Goal: Use online tool/utility

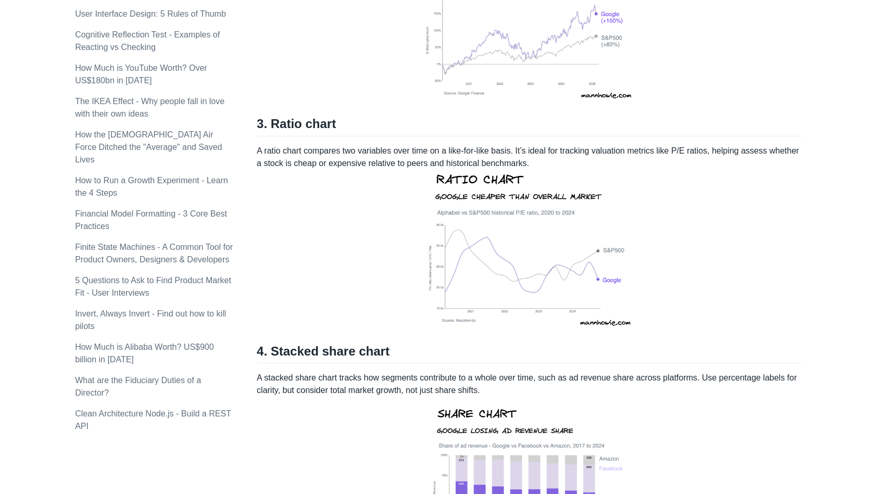
scroll to position [832, 0]
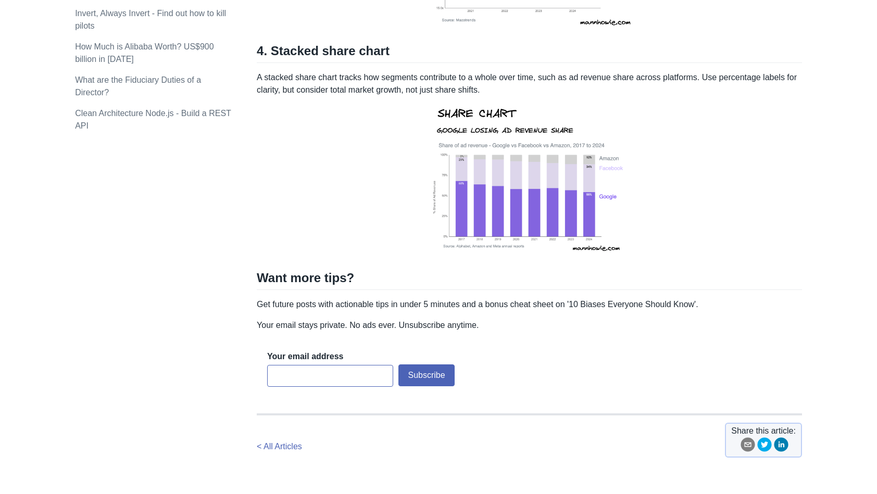
scroll to position [1145, 0]
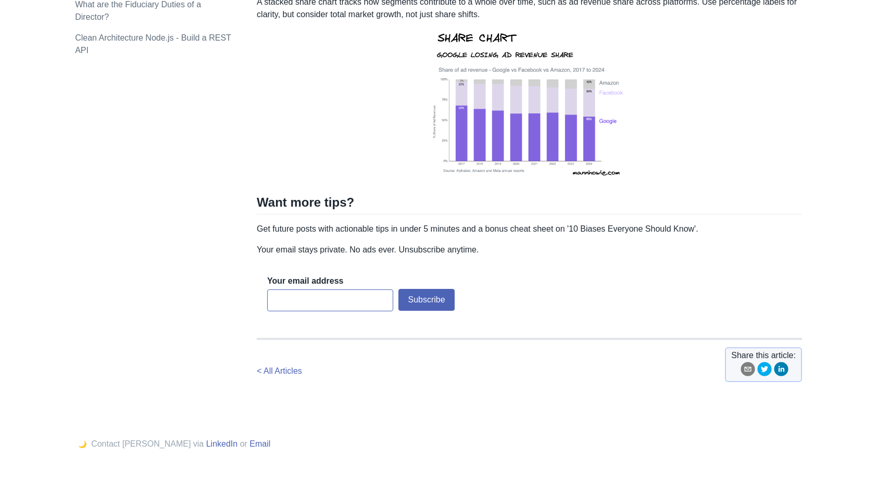
scroll to position [1145, 0]
